Goal: Task Accomplishment & Management: Manage account settings

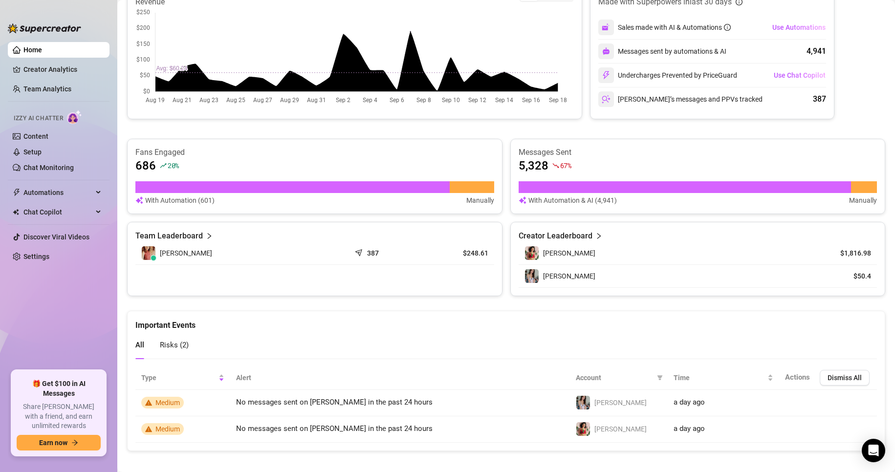
scroll to position [235, 0]
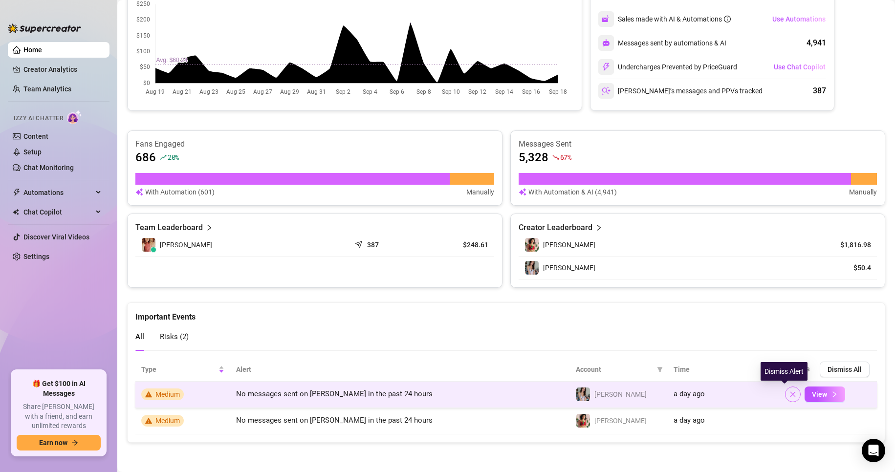
click at [789, 397] on icon "close" at bounding box center [792, 394] width 7 height 7
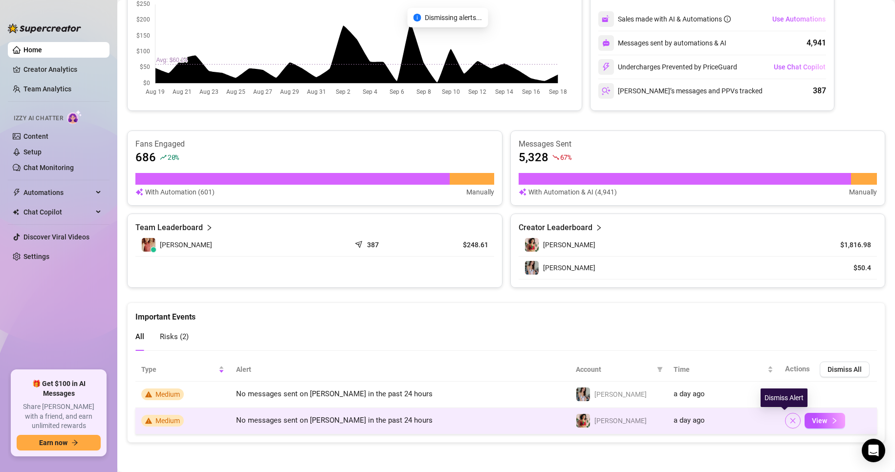
click at [786, 426] on button "button" at bounding box center [793, 421] width 16 height 16
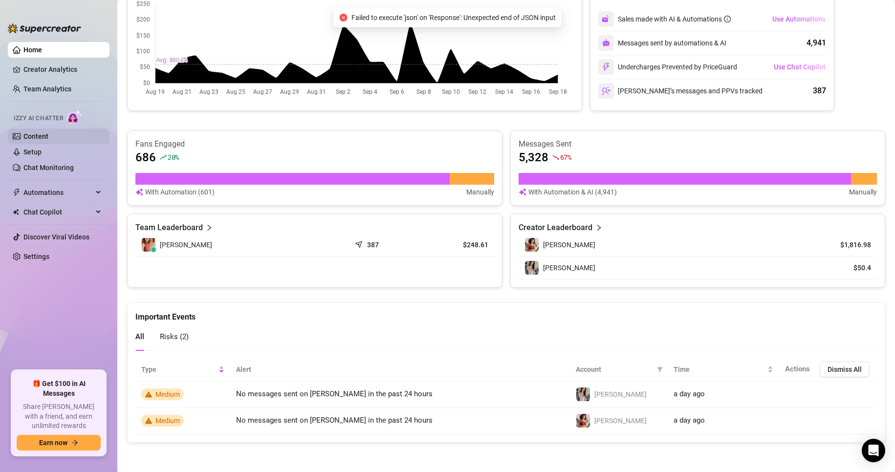
click at [42, 139] on link "Content" at bounding box center [35, 136] width 25 height 8
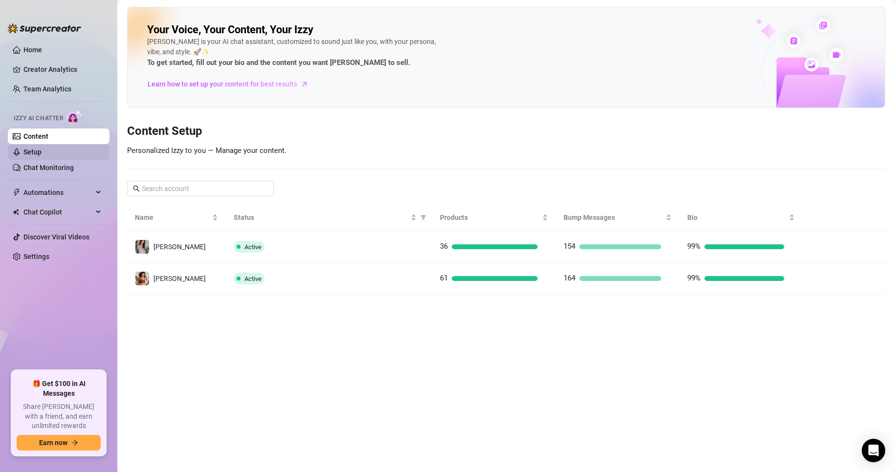
click at [41, 150] on link "Setup" at bounding box center [32, 152] width 18 height 8
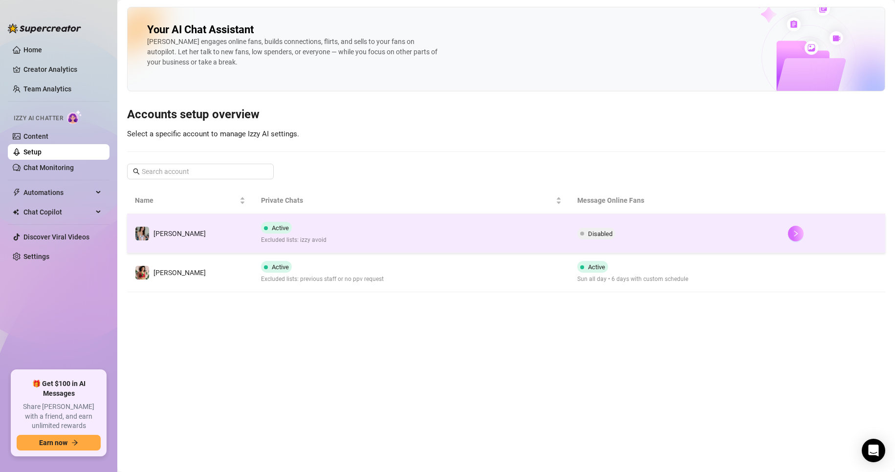
click at [794, 236] on icon "right" at bounding box center [795, 234] width 3 height 6
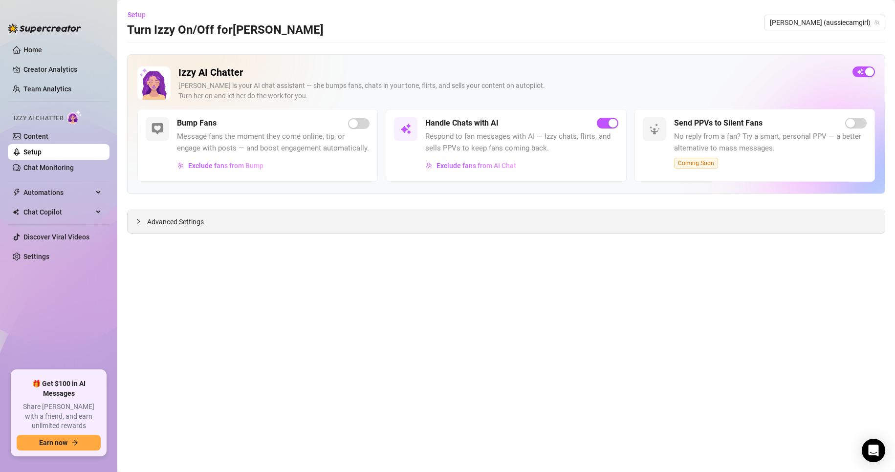
click at [171, 222] on span "Advanced Settings" at bounding box center [175, 222] width 57 height 11
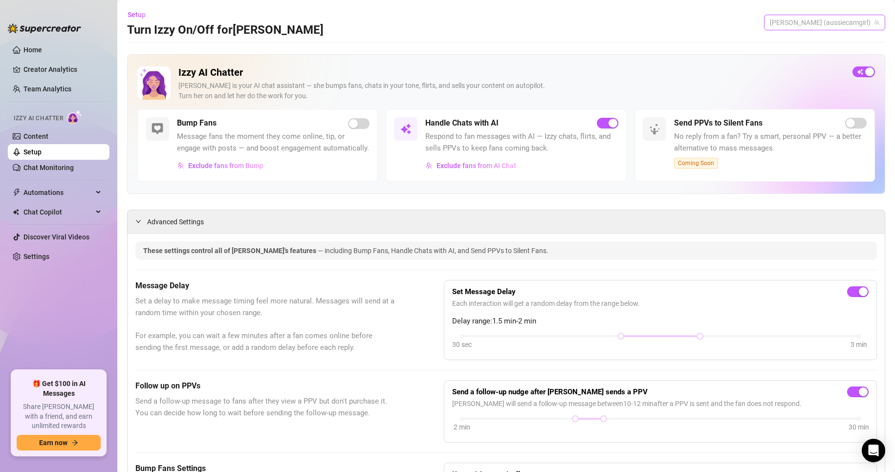
click at [842, 22] on span "[PERSON_NAME] (aussiecamgirl)" at bounding box center [824, 22] width 109 height 15
click at [872, 62] on span "( xmakiyah )" at bounding box center [889, 59] width 34 height 11
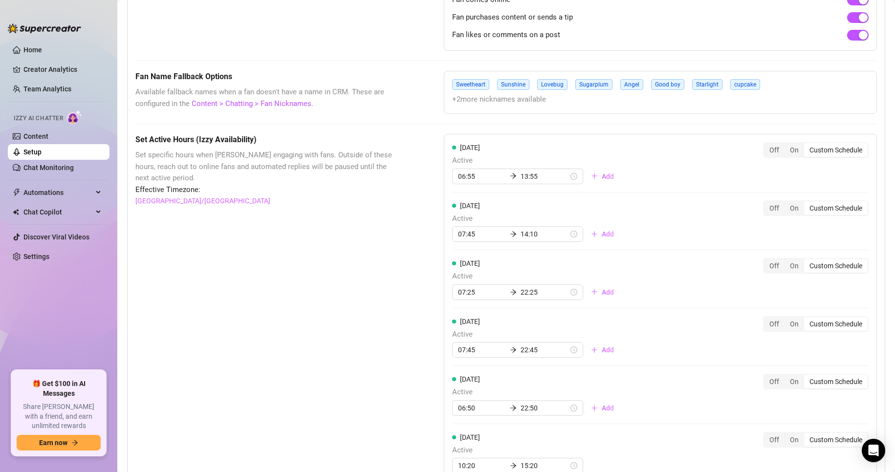
scroll to position [733, 0]
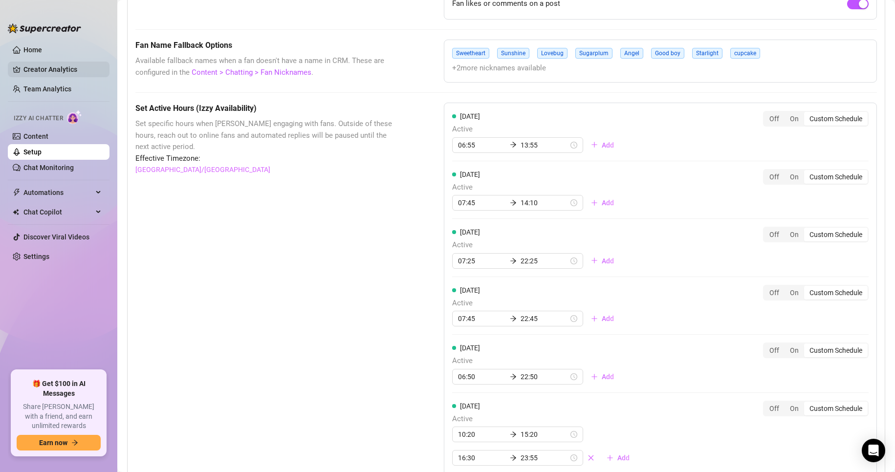
drag, startPoint x: 18, startPoint y: 52, endPoint x: 59, endPoint y: 70, distance: 44.4
click at [23, 52] on link "Home" at bounding box center [32, 50] width 19 height 8
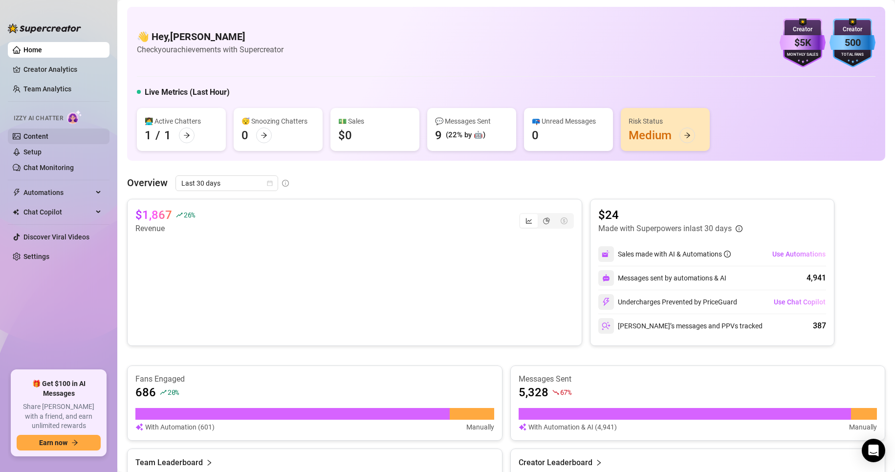
click at [42, 140] on link "Content" at bounding box center [35, 136] width 25 height 8
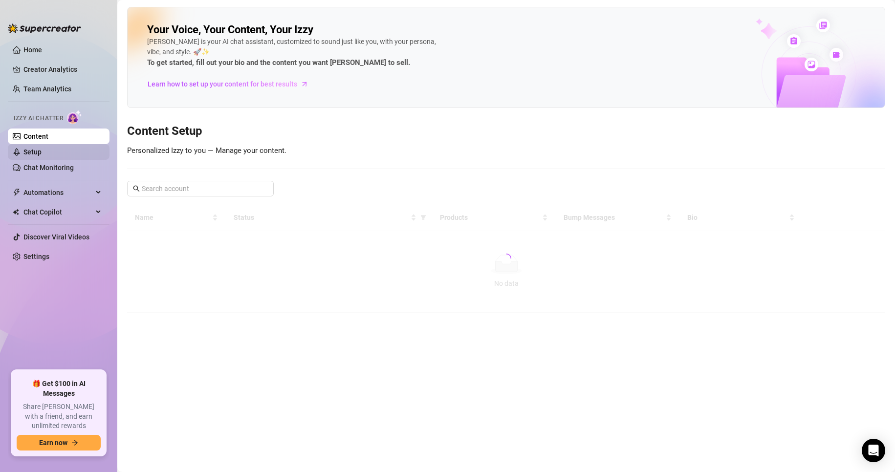
click at [42, 153] on link "Setup" at bounding box center [32, 152] width 18 height 8
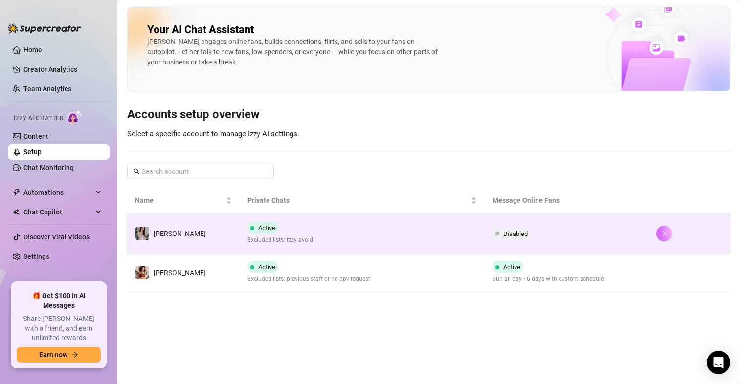
click at [656, 239] on button "button" at bounding box center [664, 234] width 16 height 16
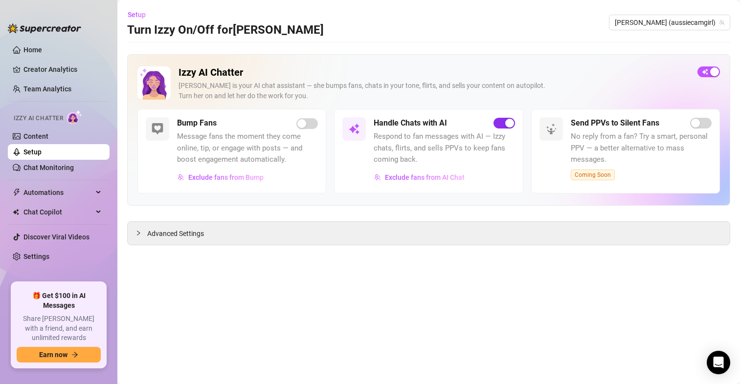
click at [507, 121] on div "button" at bounding box center [509, 123] width 9 height 9
